Goal: Obtain resource: Obtain resource

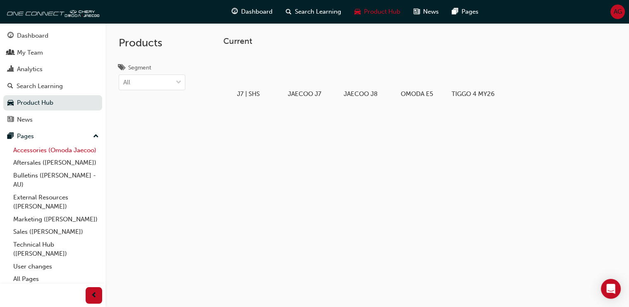
click at [45, 151] on link "Accessories (Omoda Jaecoo)" at bounding box center [56, 150] width 92 height 13
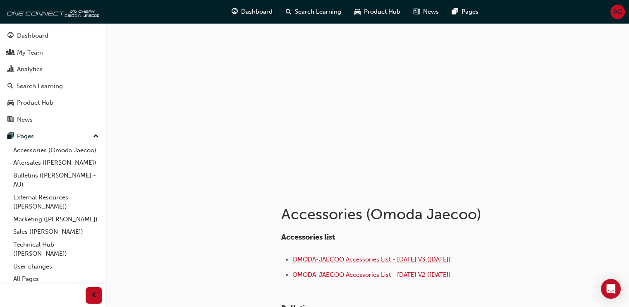
click at [326, 258] on span "OMODA-JAECOO Accessories List - [DATE] V3 ([DATE])" at bounding box center [371, 259] width 158 height 7
